Goal: Browse casually

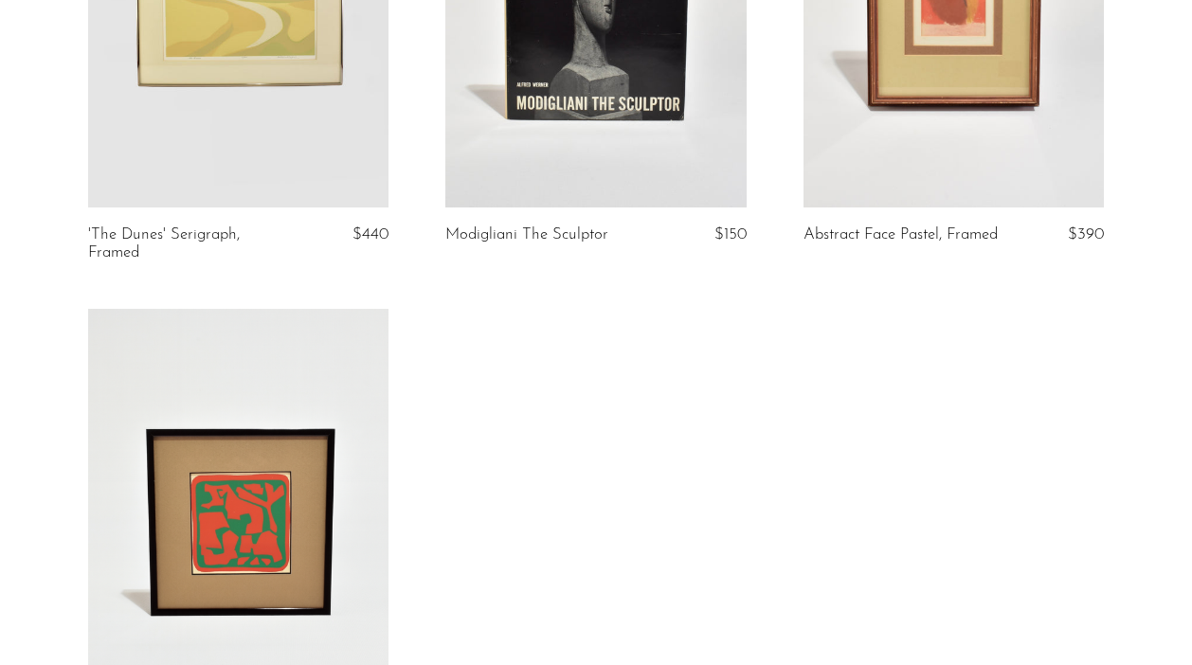
scroll to position [397, 0]
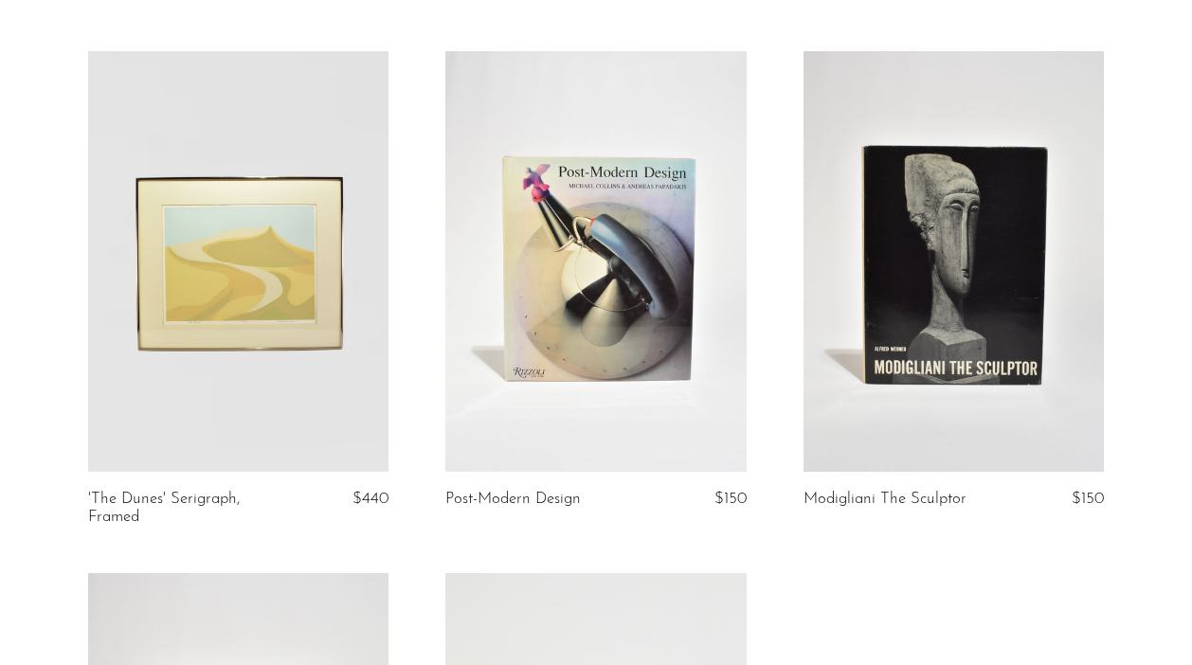
scroll to position [125, 0]
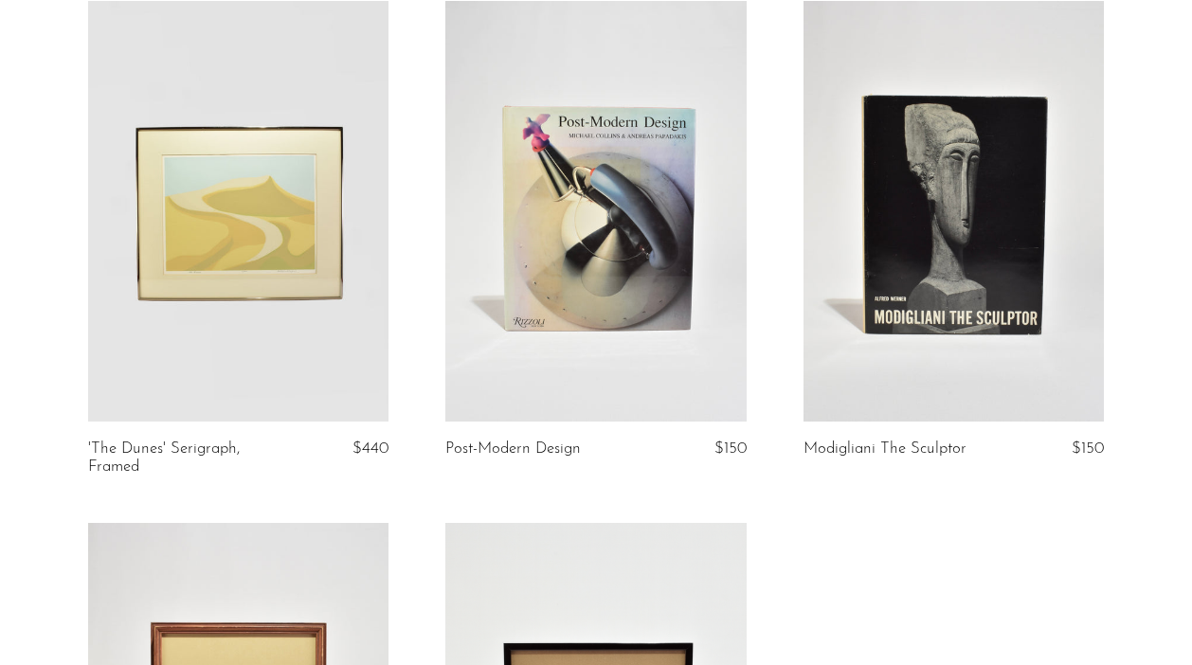
scroll to position [174, 0]
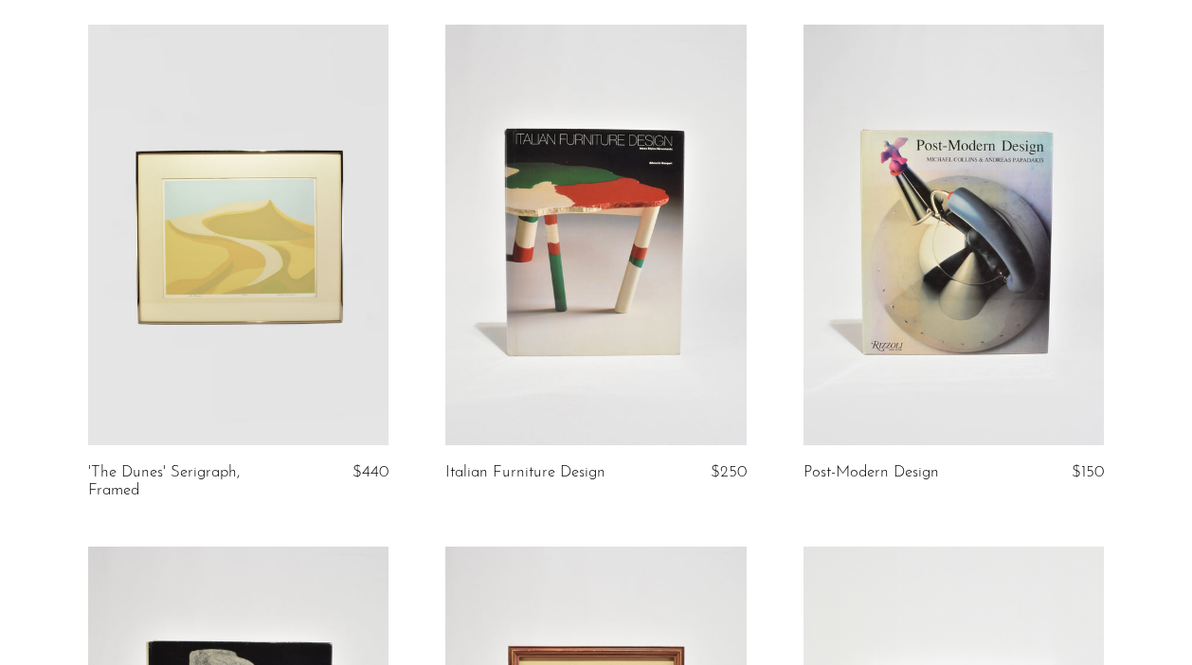
scroll to position [152, 0]
